Goal: Task Accomplishment & Management: Manage account settings

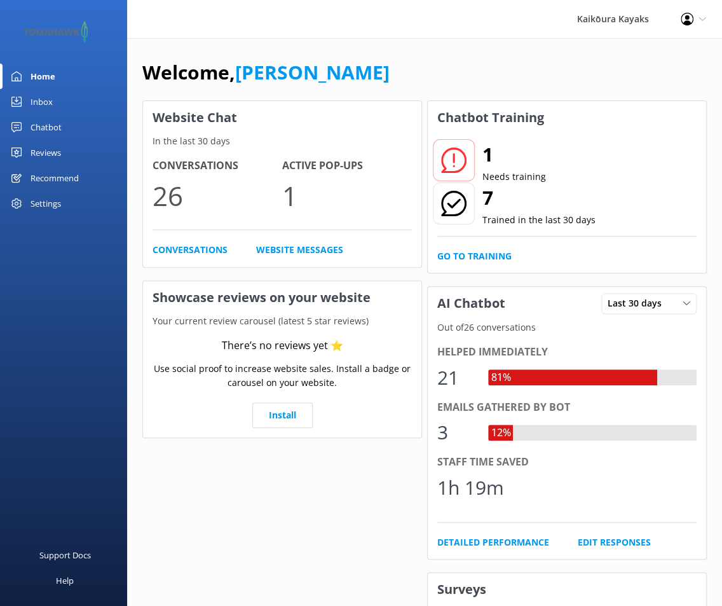
click at [458, 160] on icon at bounding box center [453, 159] width 25 height 25
click at [53, 127] on div "Chatbot" at bounding box center [46, 126] width 31 height 25
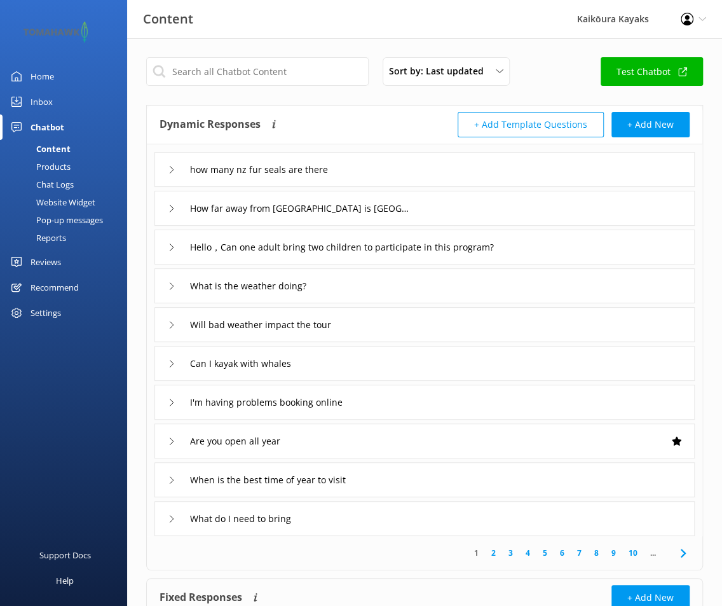
click at [53, 184] on div "Chat Logs" at bounding box center [41, 184] width 66 height 18
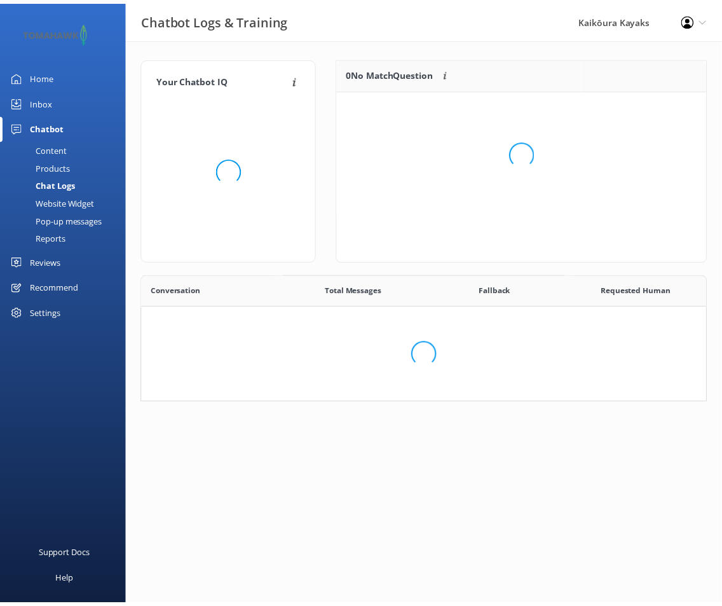
scroll to position [436, 554]
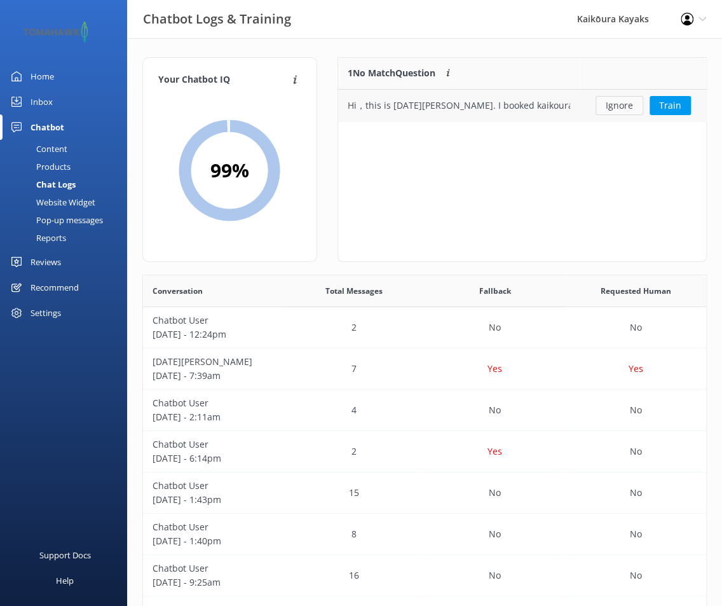
click at [631, 103] on button "Ignore" at bounding box center [620, 105] width 48 height 19
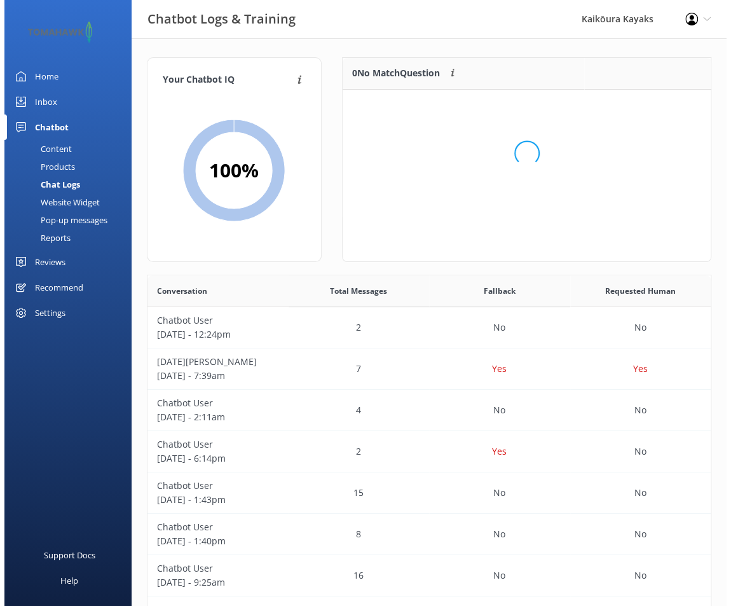
scroll to position [149, 359]
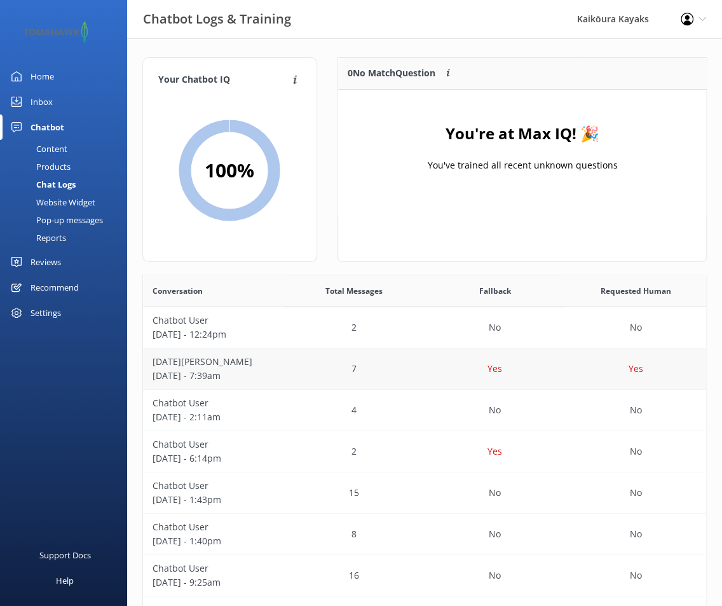
click at [289, 368] on div "7" at bounding box center [354, 368] width 141 height 41
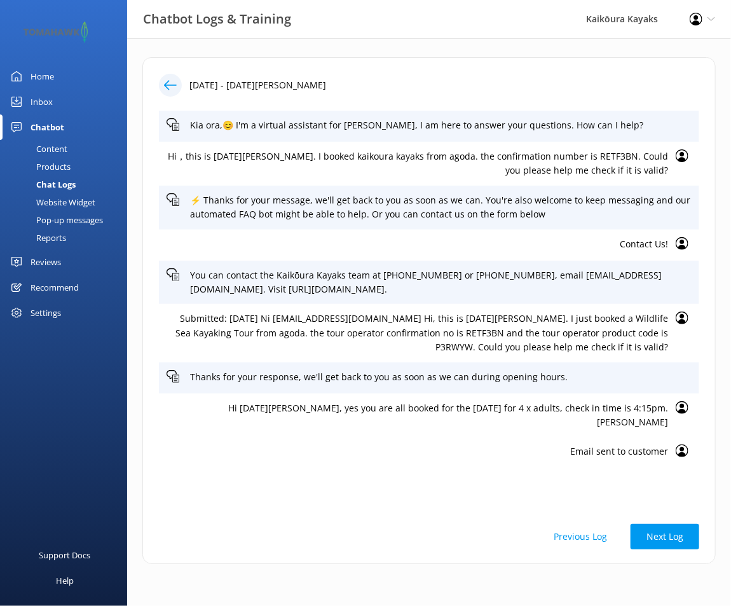
click at [41, 104] on div "Inbox" at bounding box center [42, 101] width 22 height 25
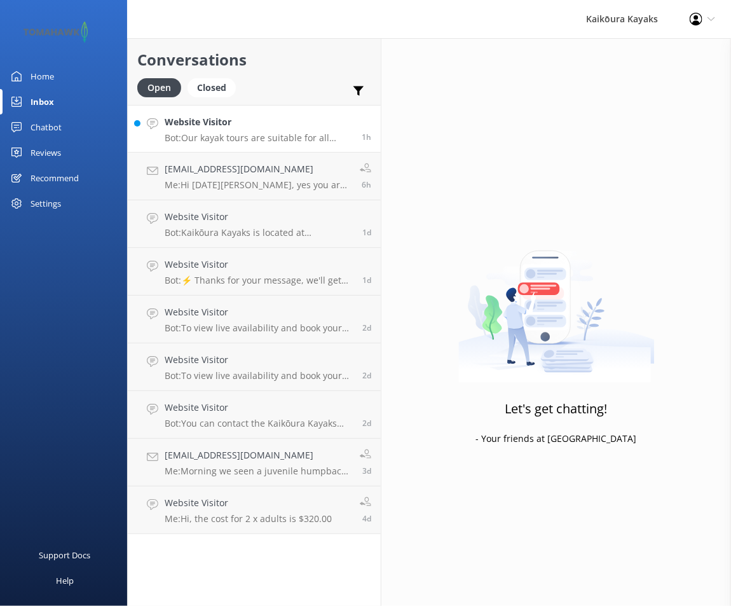
click at [186, 138] on p "Bot: Our kayak tours are suitable for all ages, abilities, and fitness levels, …" at bounding box center [259, 137] width 188 height 11
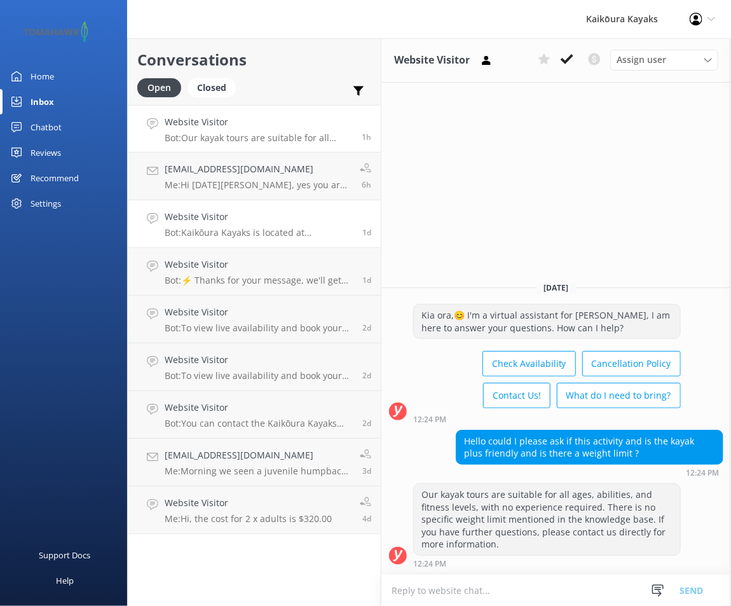
click at [243, 238] on p "Bot: Kaikōura Kayaks is located at [STREET_ADDRESS]. For directions, you can cl…" at bounding box center [259, 232] width 188 height 11
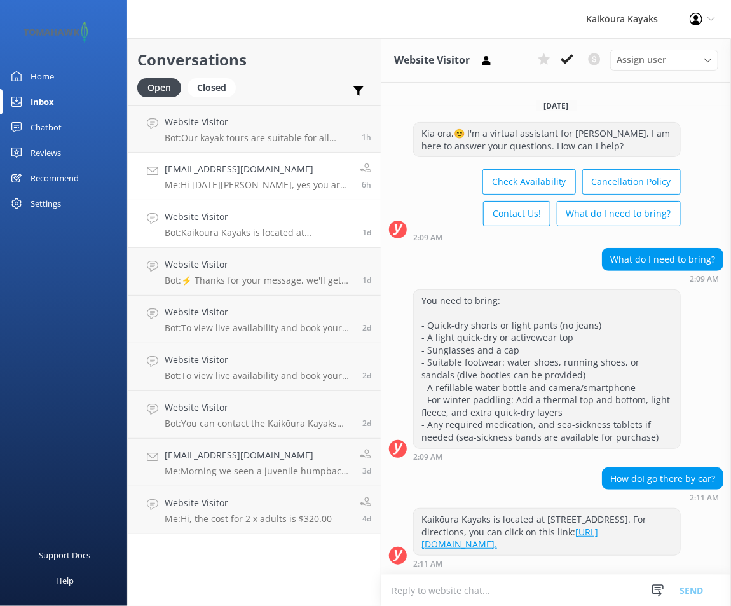
click at [243, 186] on p "Me: Hi [DATE][PERSON_NAME], yes you are all booked for the [DATE] for 4 x adult…" at bounding box center [258, 184] width 186 height 11
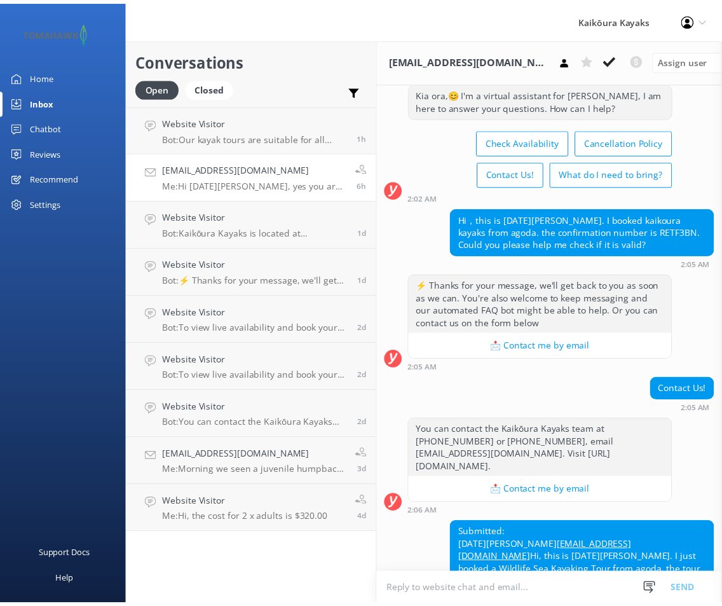
scroll to position [17, 0]
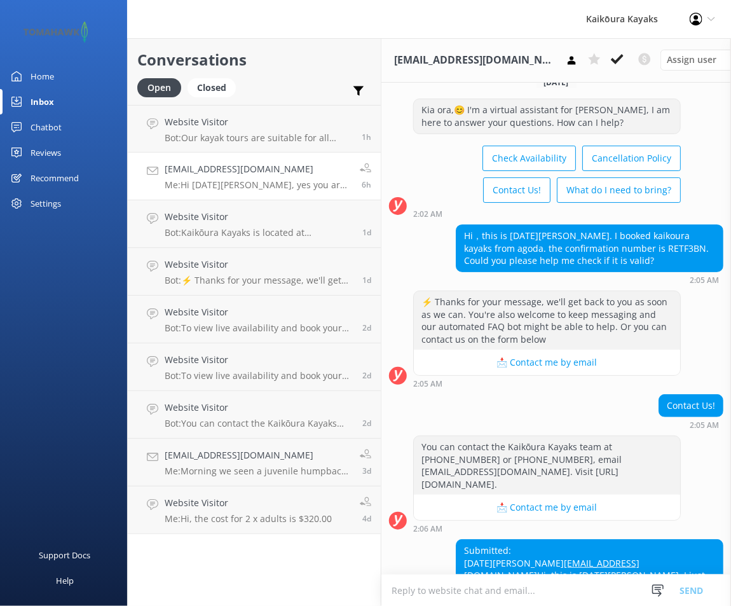
click at [41, 76] on div "Home" at bounding box center [43, 76] width 24 height 25
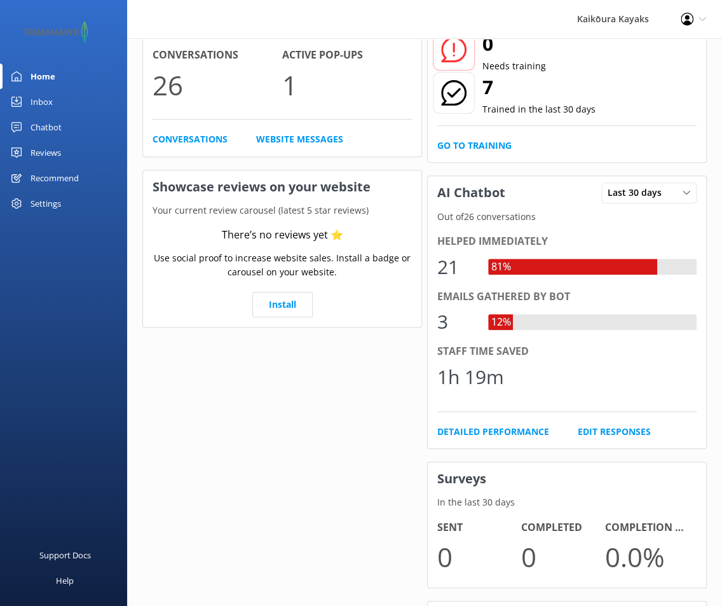
scroll to position [127, 0]
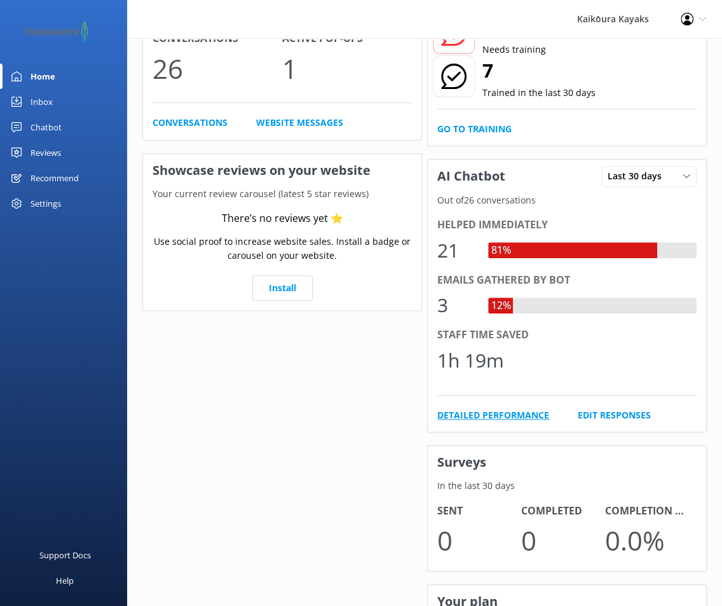
click at [507, 411] on link "Detailed Performance" at bounding box center [493, 415] width 112 height 14
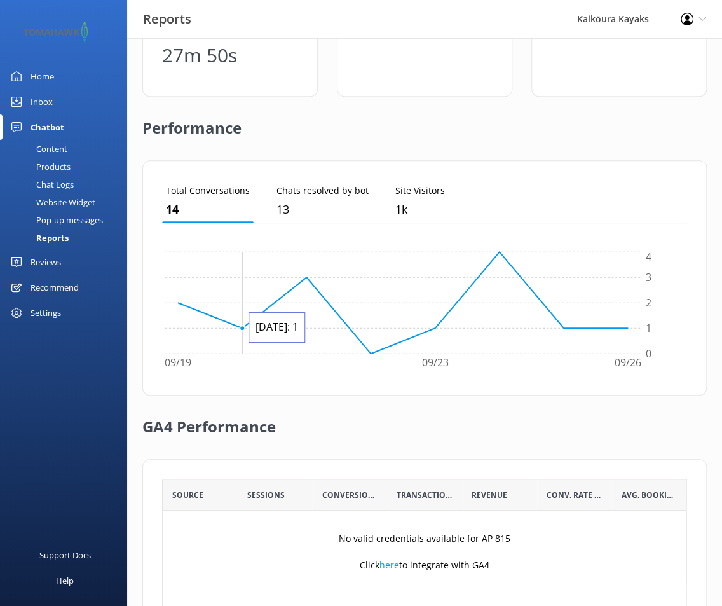
scroll to position [215, 0]
